Goal: Book appointment/travel/reservation

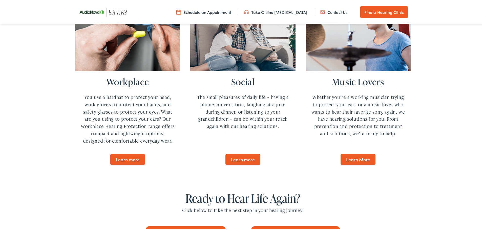
scroll to position [1473, 0]
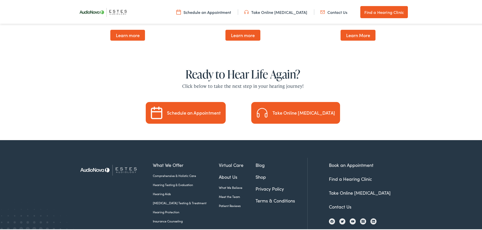
click at [334, 175] on link "Find a Hearing Clinic" at bounding box center [350, 178] width 43 height 6
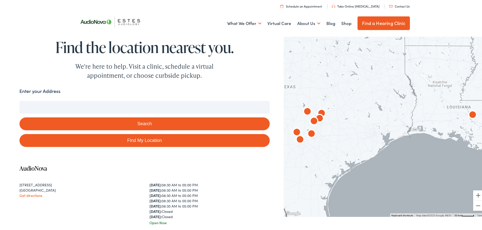
click at [89, 105] on input "Enter your Address" at bounding box center [144, 106] width 250 height 13
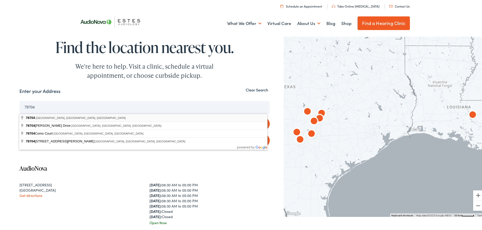
type input "Austin, TX 78704, USA"
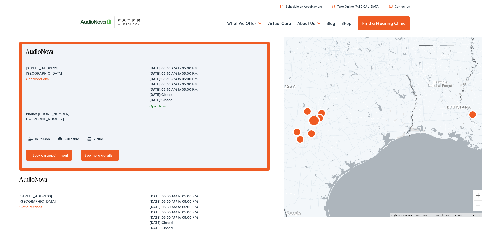
scroll to position [76, 0]
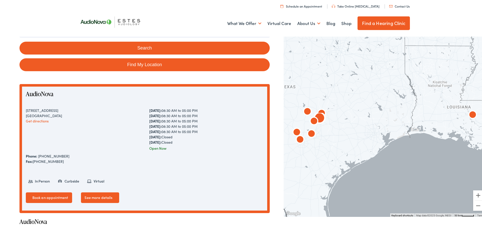
click at [65, 194] on link "Book an appointment" at bounding box center [49, 197] width 47 height 11
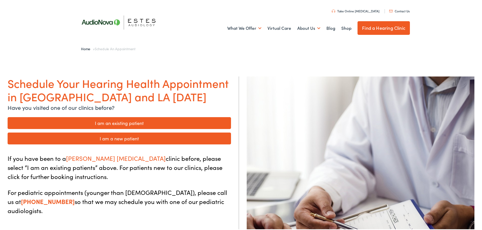
click at [139, 127] on link "I am an existing patient" at bounding box center [119, 122] width 223 height 12
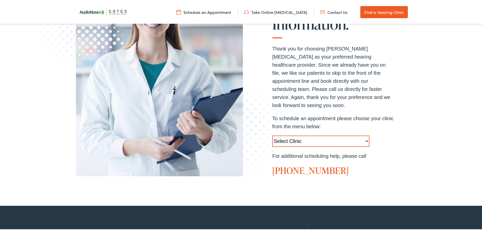
scroll to position [126, 0]
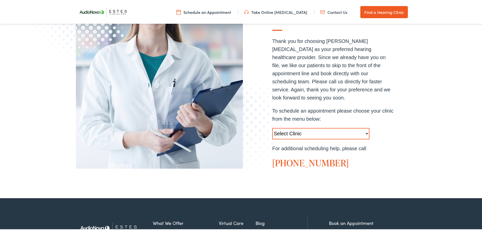
click at [289, 127] on select "Select Clinic Austin-TX-AudioNova 1206 W. 38th Street Boerne-TX-AudioNova 1112 …" at bounding box center [320, 132] width 97 height 11
click at [467, 139] on div "EXISTING PATIENTS Existing Patient Hearing Services Information. Thank you for …" at bounding box center [243, 65] width 486 height 263
